Goal: Find specific page/section: Find specific page/section

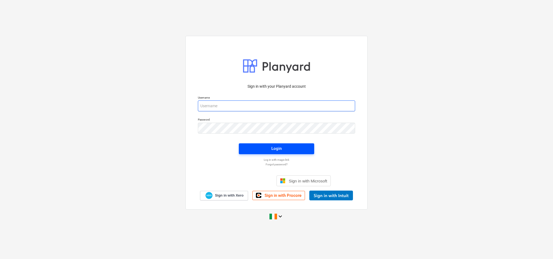
type input "[PERSON_NAME][EMAIL_ADDRESS][PERSON_NAME][DOMAIN_NAME]"
click at [272, 144] on button "Login" at bounding box center [276, 148] width 75 height 11
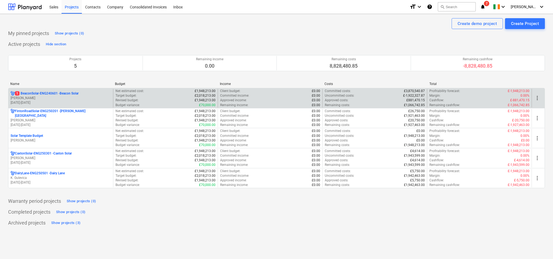
click at [75, 92] on p "1 BeaconSolar-ENG240601 - Beacon Solar" at bounding box center [47, 93] width 64 height 5
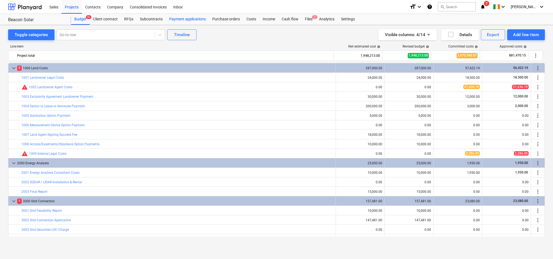
click at [195, 20] on div "Payment applications" at bounding box center [187, 19] width 43 height 11
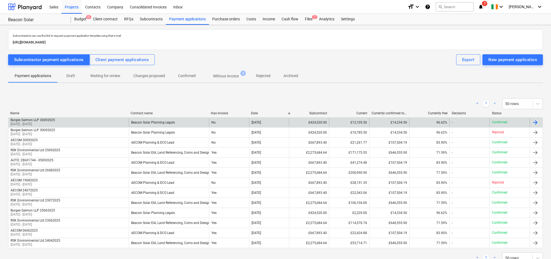
click at [320, 123] on div "£424,520.00" at bounding box center [309, 122] width 40 height 9
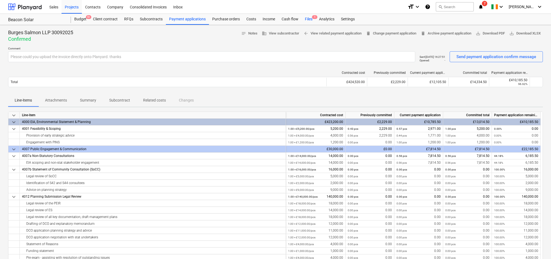
click at [309, 17] on div "Files 1" at bounding box center [309, 19] width 14 height 11
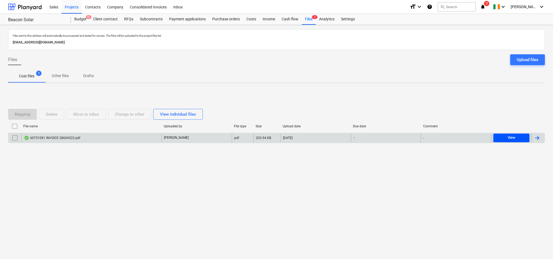
click at [508, 139] on div "View" at bounding box center [512, 137] width 8 height 6
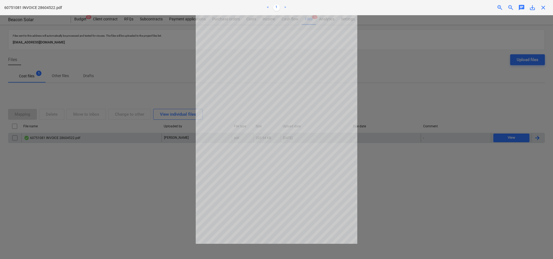
click at [418, 85] on div at bounding box center [276, 136] width 553 height 243
